Goal: Information Seeking & Learning: Learn about a topic

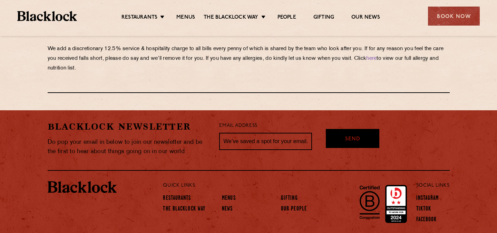
scroll to position [1248, 0]
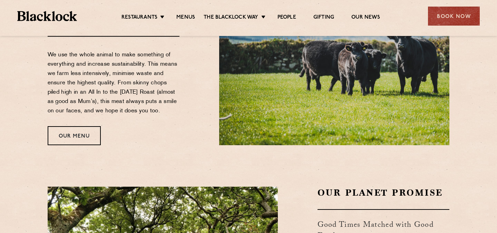
scroll to position [683, 0]
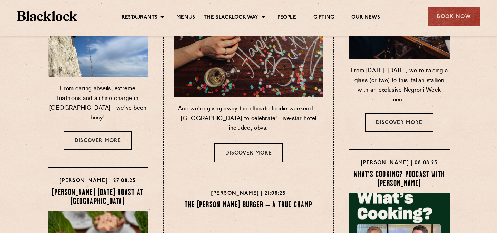
scroll to position [137, 0]
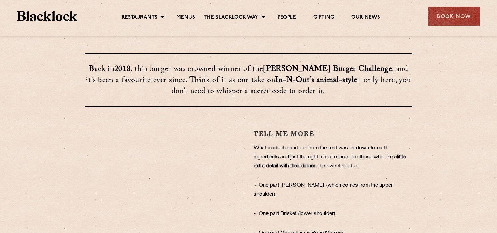
scroll to position [63, 0]
